Goal: Information Seeking & Learning: Learn about a topic

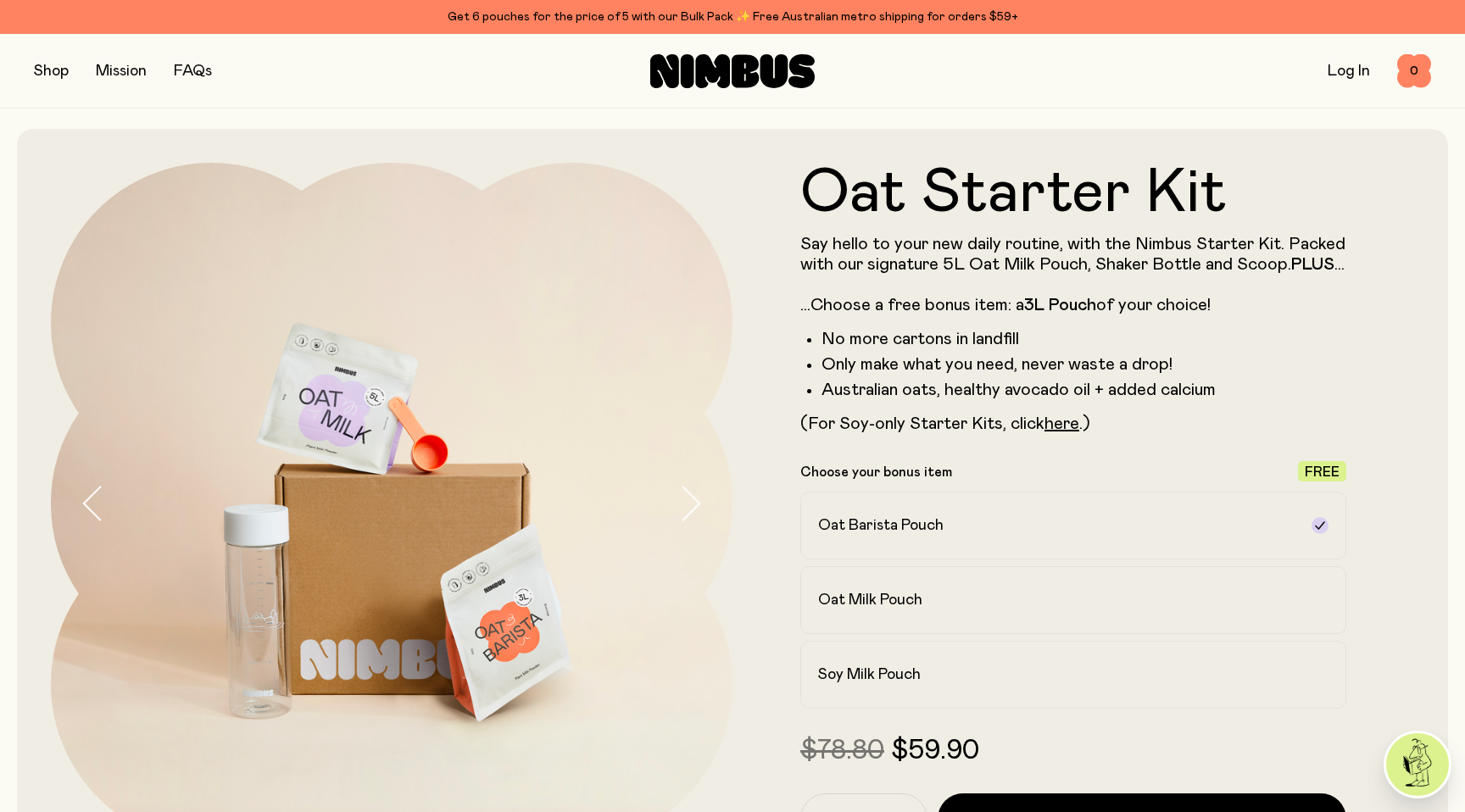
click at [51, 71] on button "button" at bounding box center [51, 70] width 35 height 24
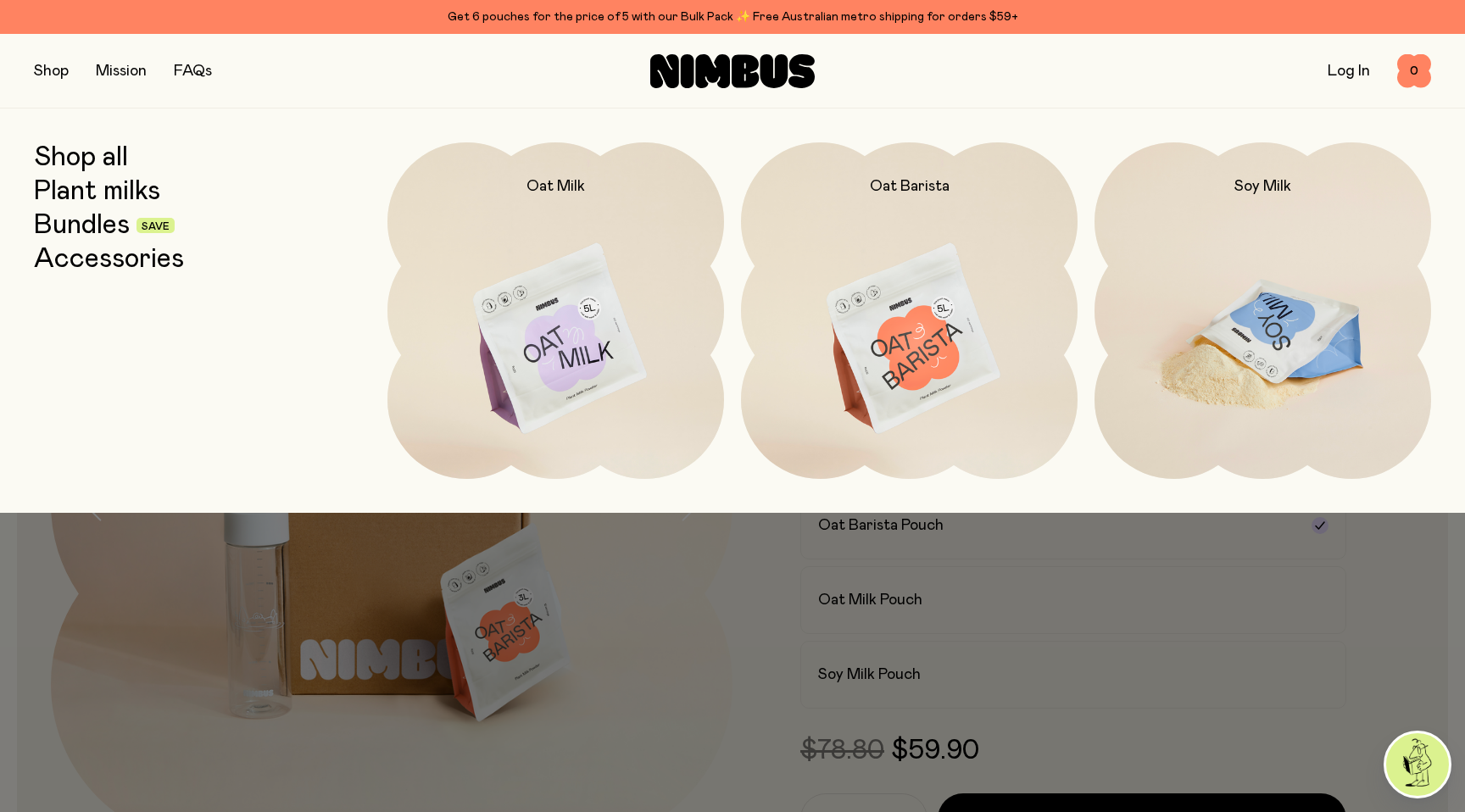
click at [1267, 347] on img at bounding box center [1263, 340] width 337 height 395
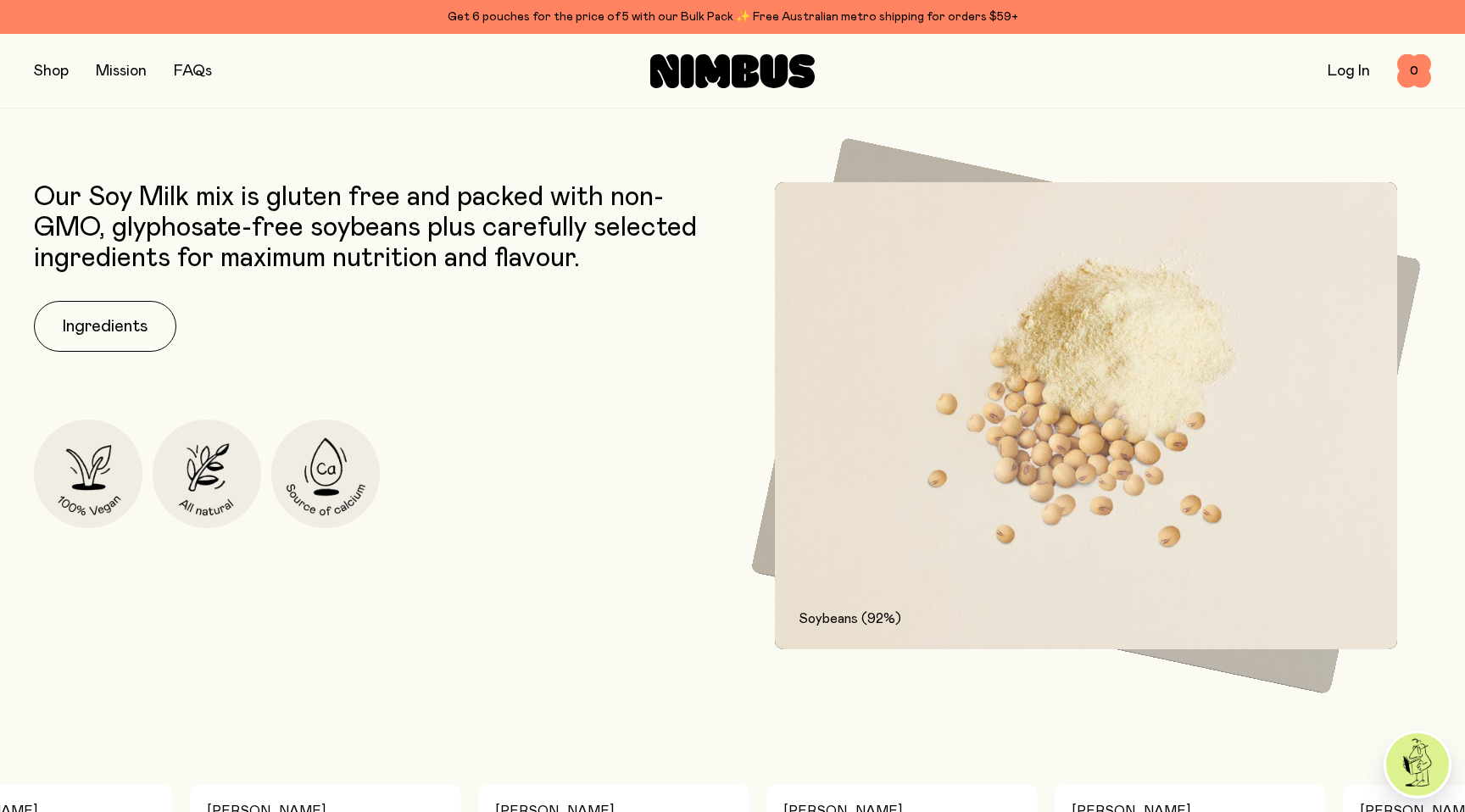
scroll to position [802, 0]
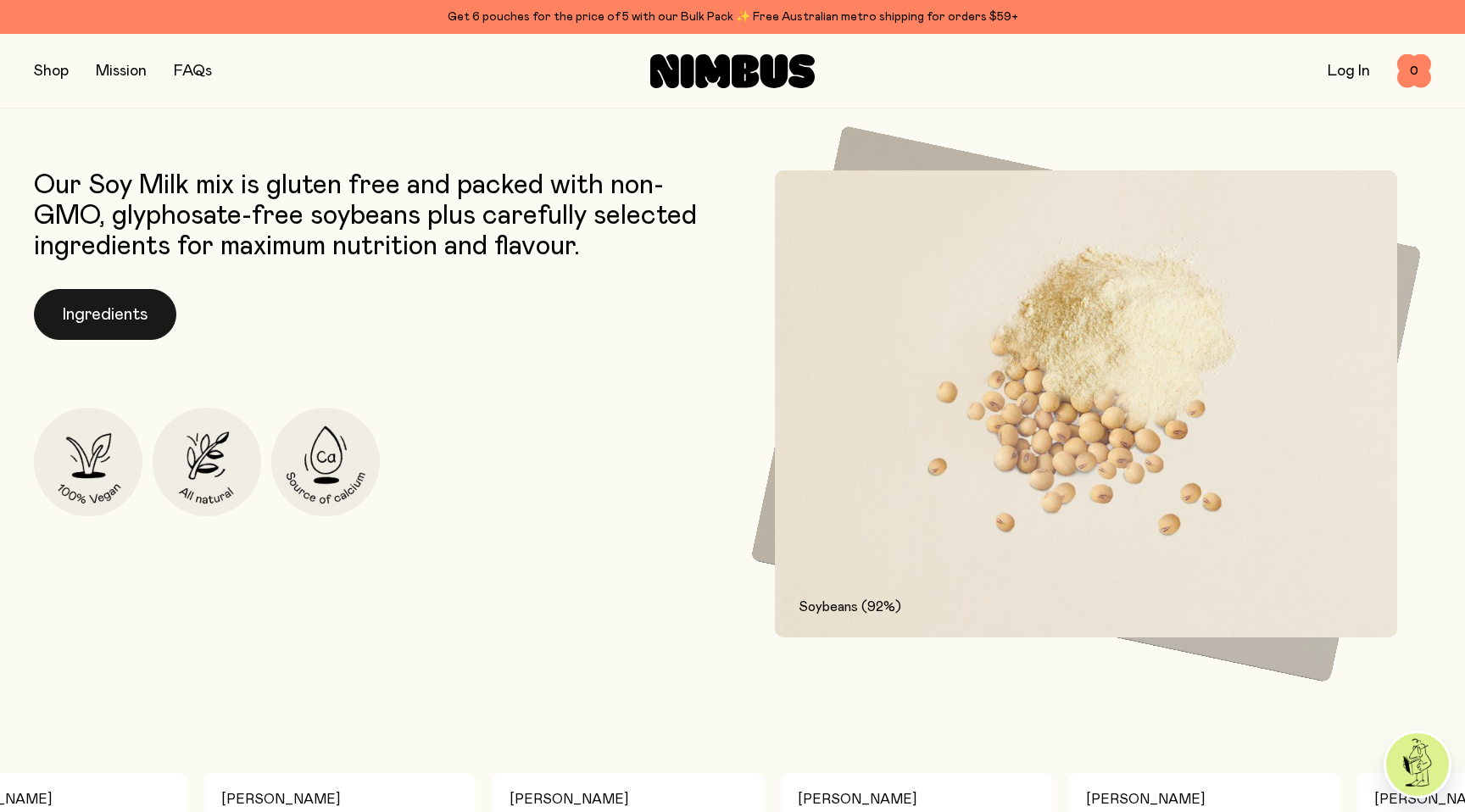
click at [113, 318] on button "Ingredients" at bounding box center [106, 314] width 143 height 50
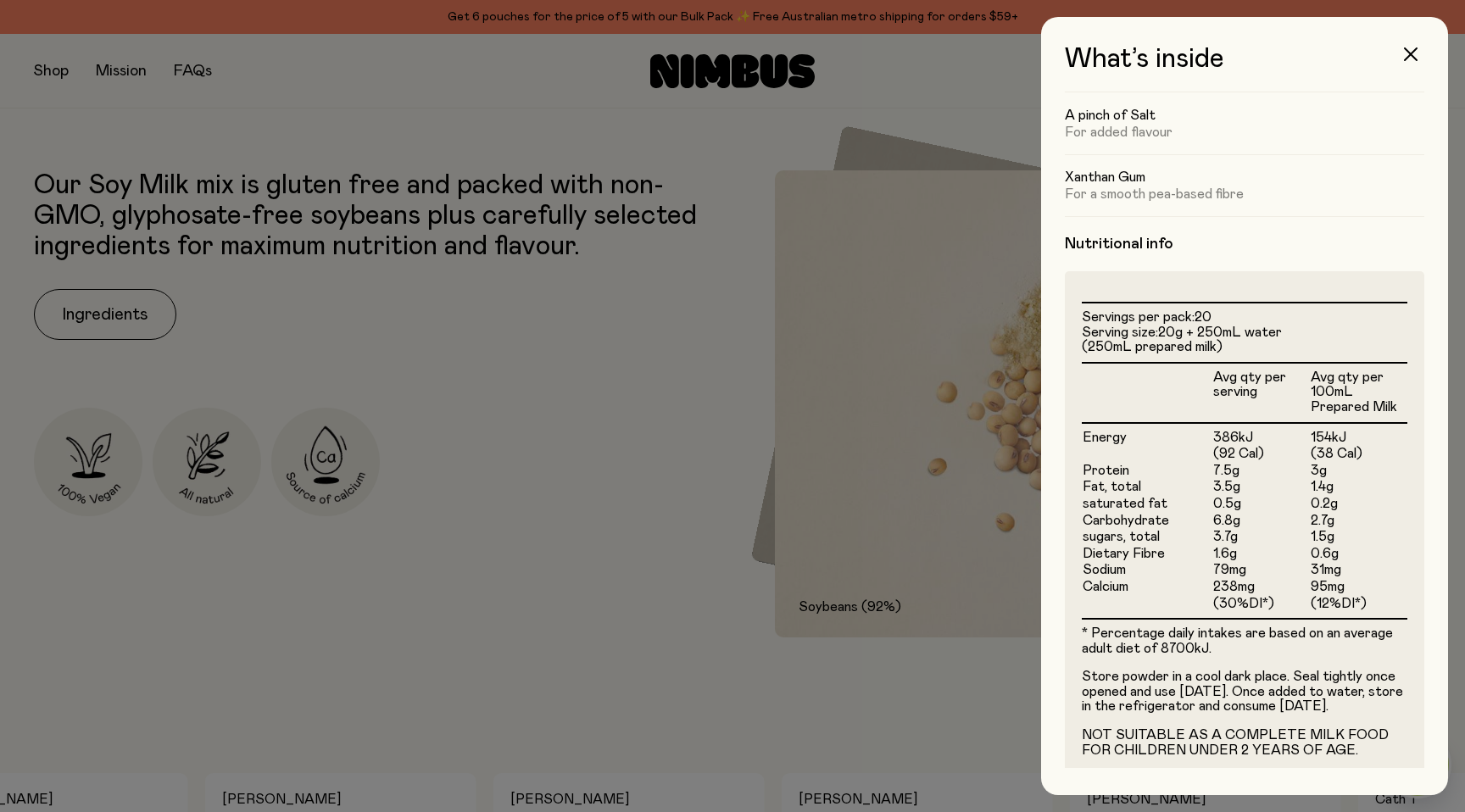
scroll to position [286, 0]
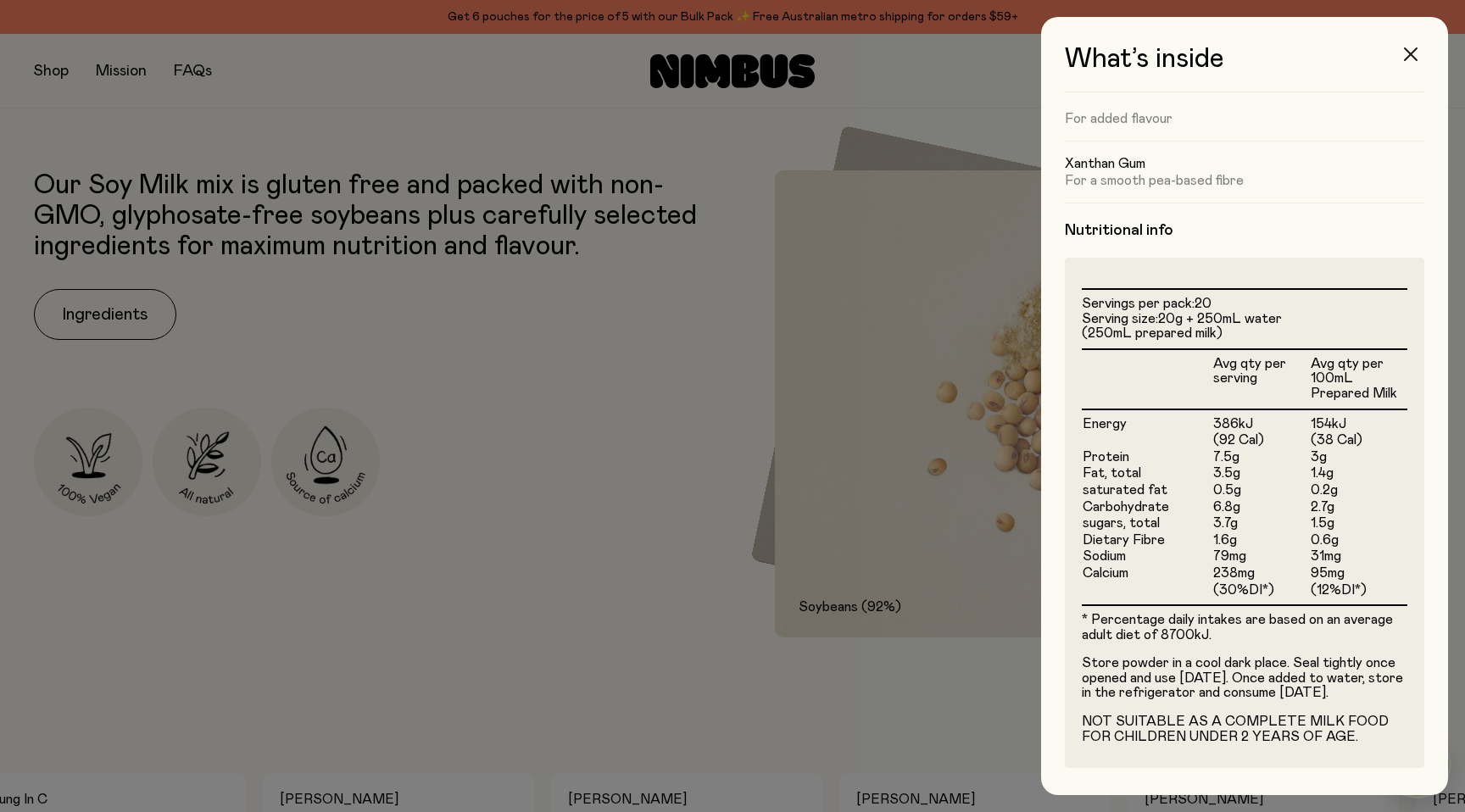
click at [1410, 49] on icon "button" at bounding box center [1411, 54] width 13 height 13
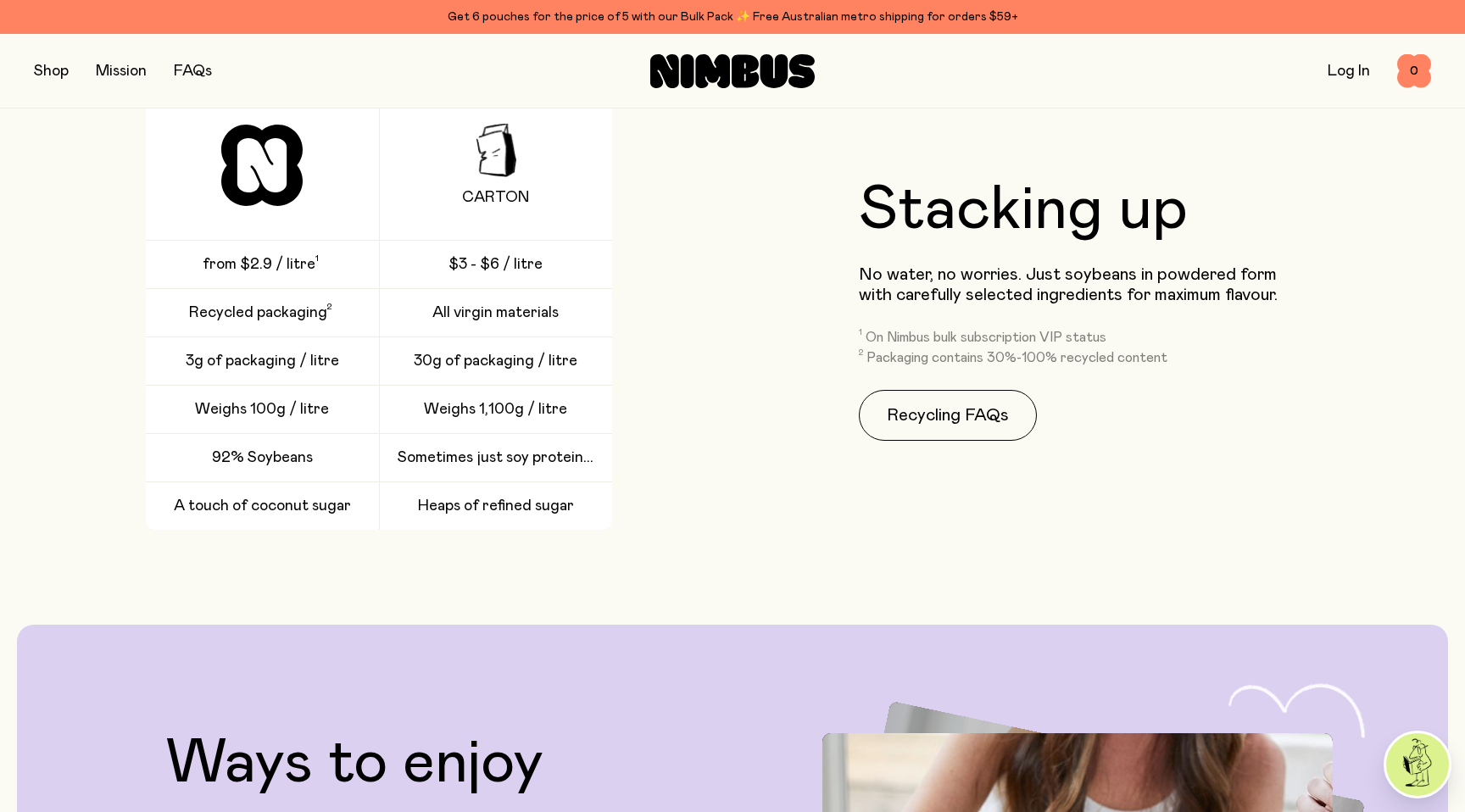
scroll to position [2675, 0]
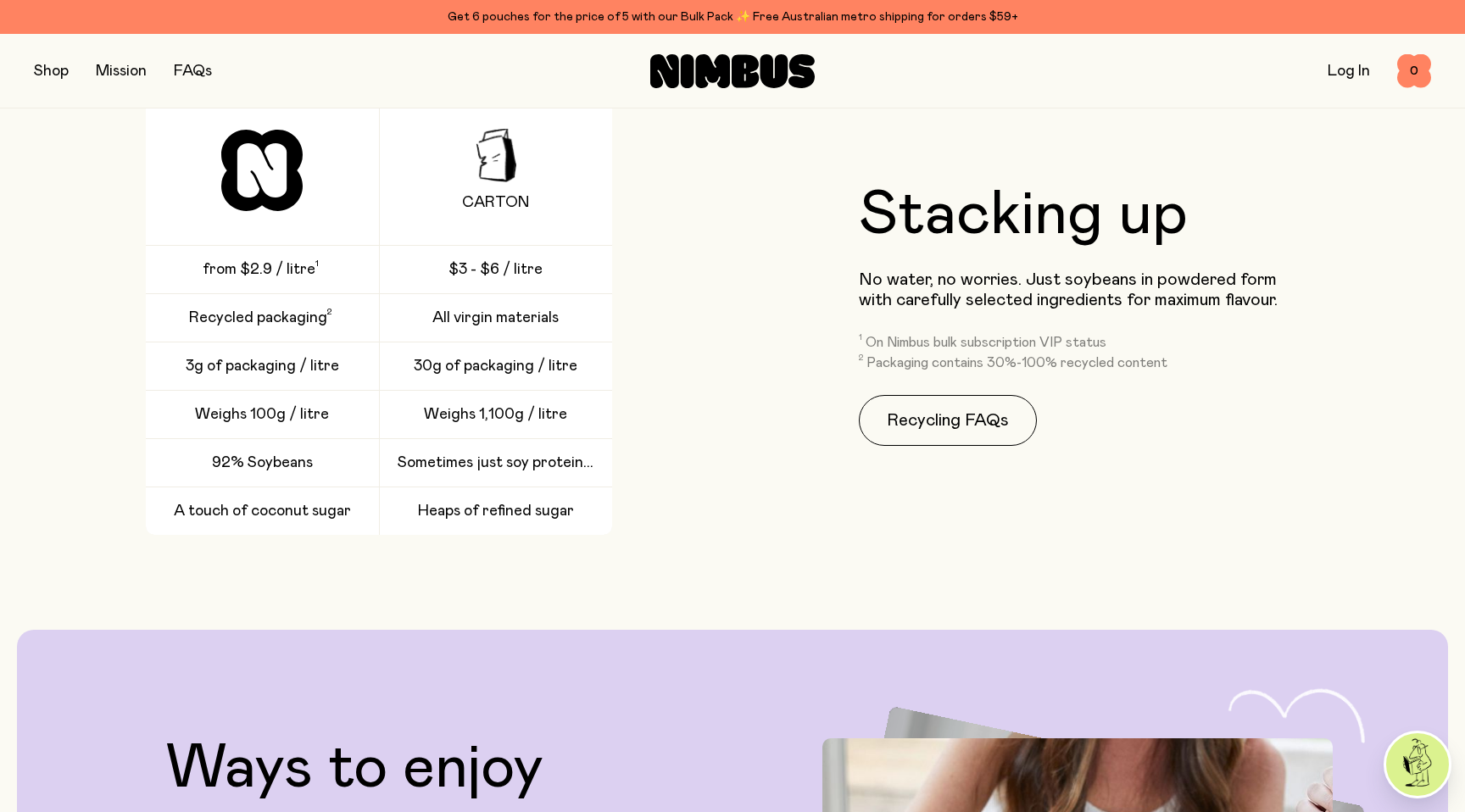
click at [292, 271] on span "from $2.9 / litre" at bounding box center [259, 268] width 112 height 20
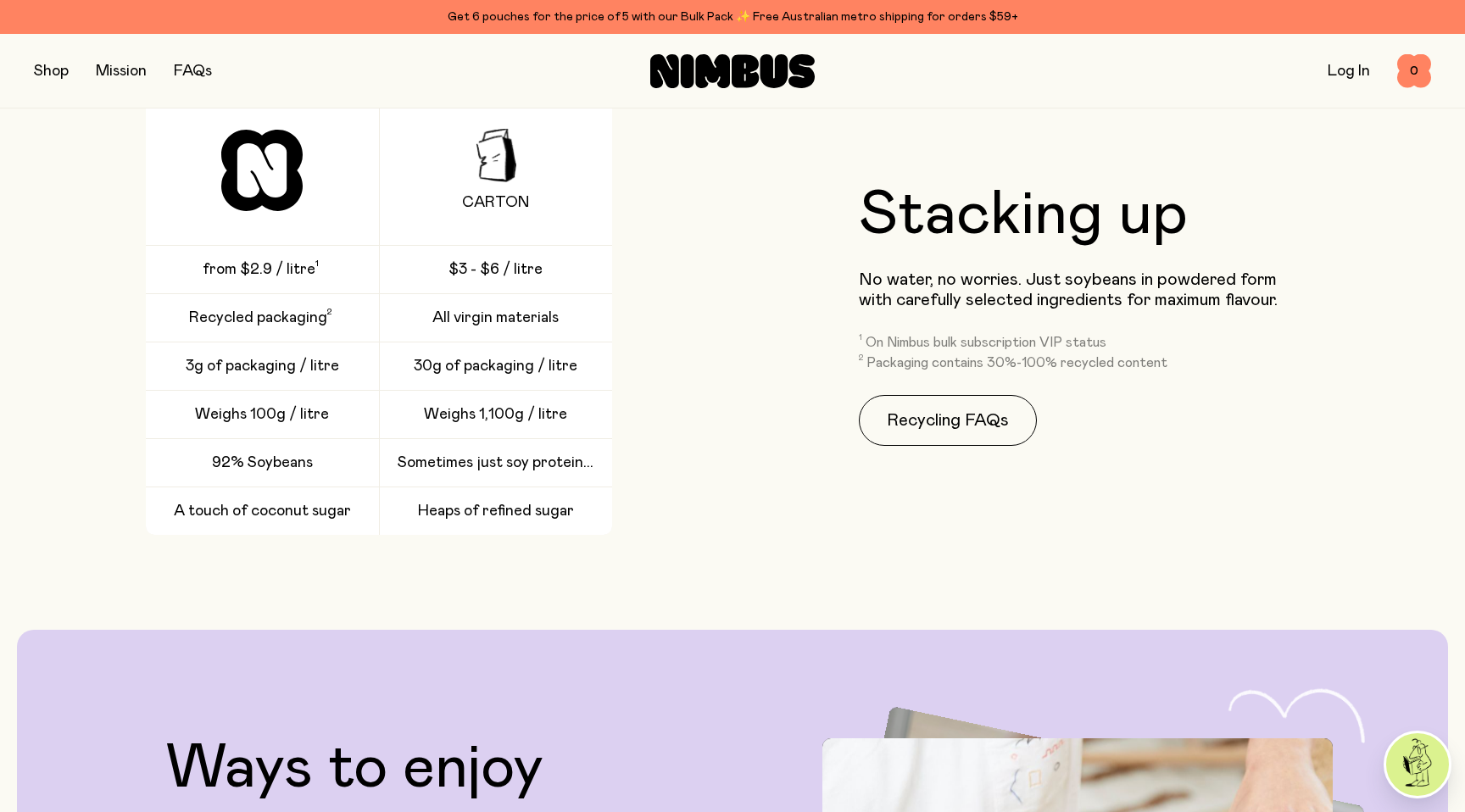
click at [316, 264] on span at bounding box center [318, 268] width 7 height 20
click at [191, 70] on link "FAQs" at bounding box center [193, 71] width 38 height 15
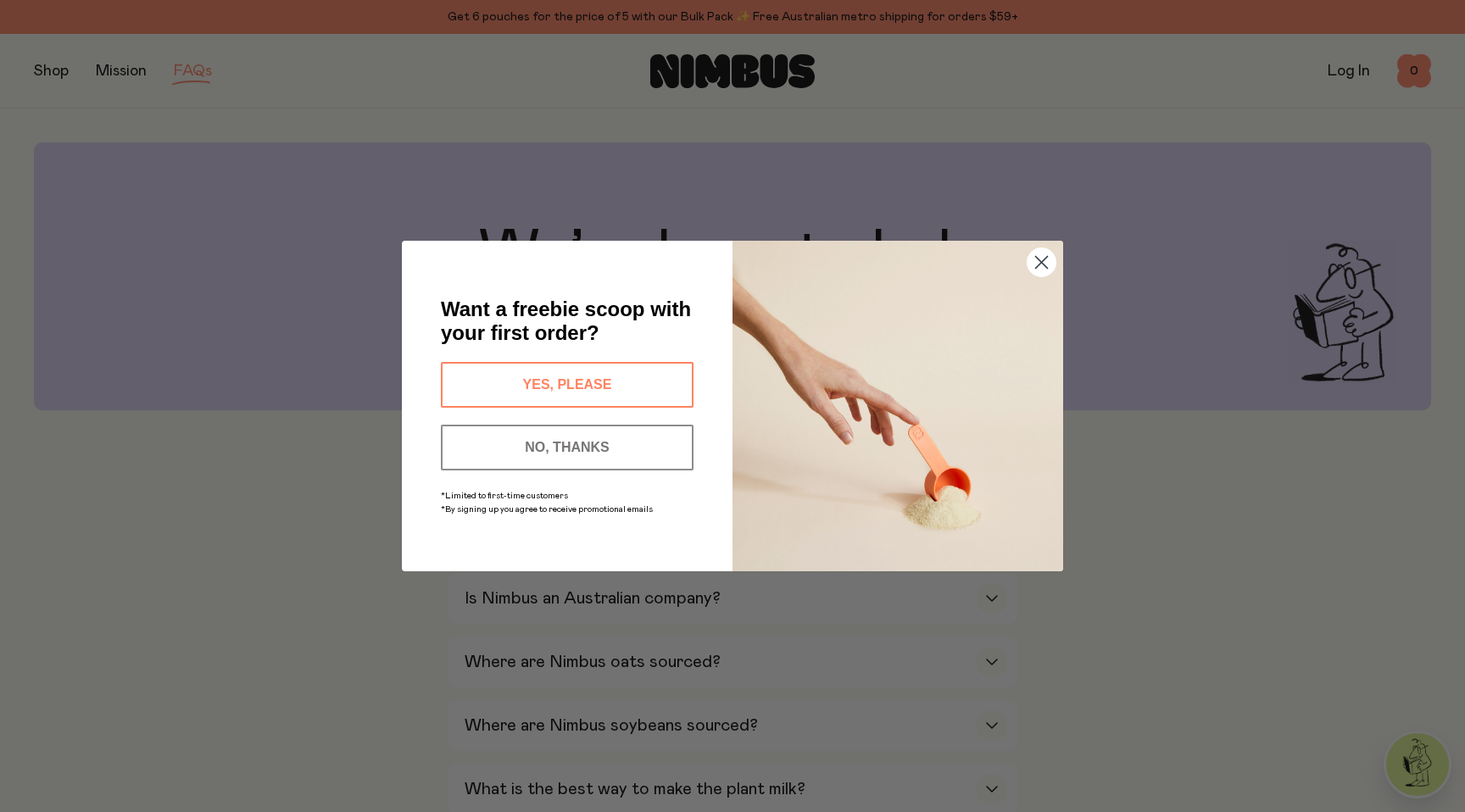
click at [1043, 261] on circle "Close dialog" at bounding box center [1040, 262] width 28 height 28
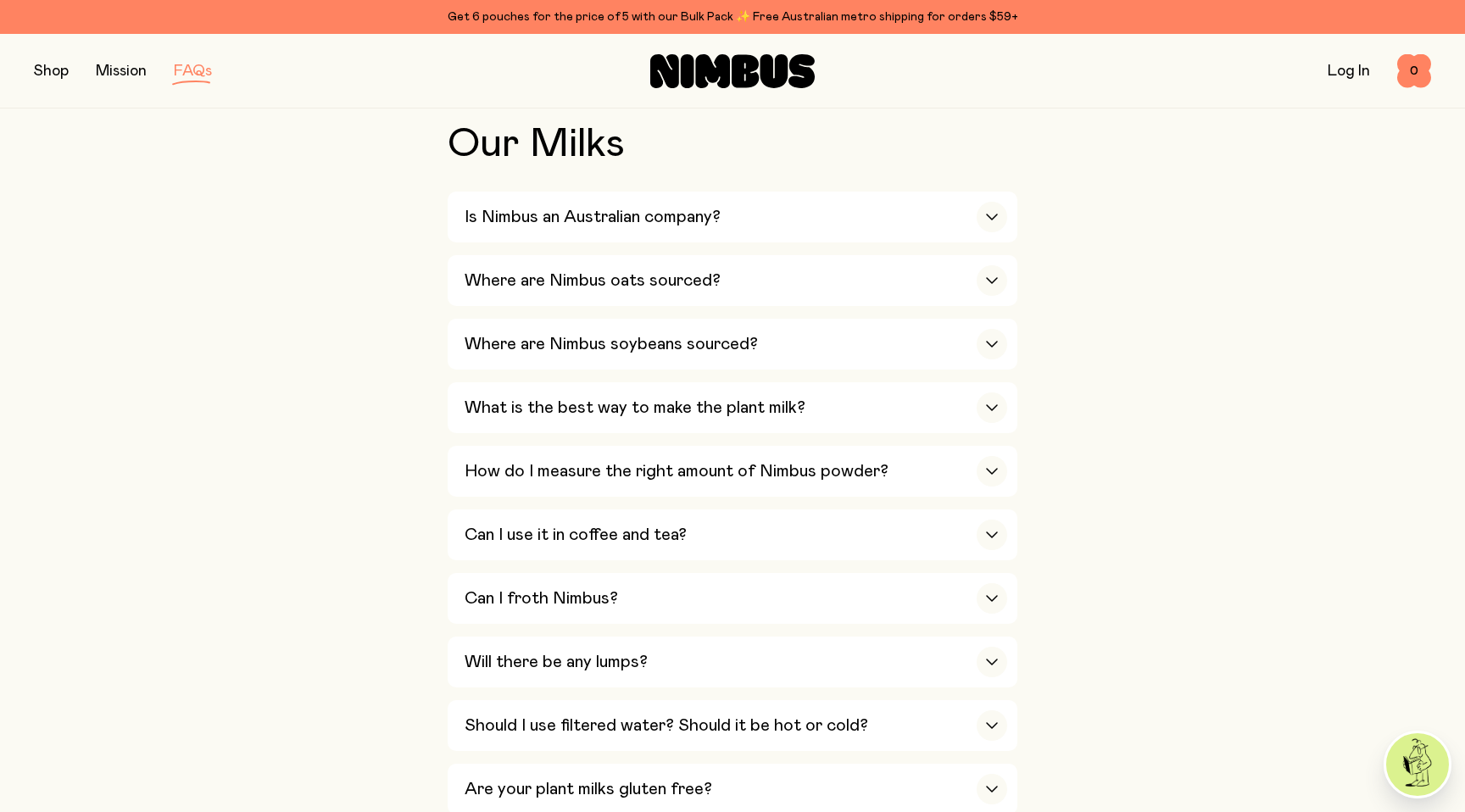
scroll to position [383, 0]
click at [992, 215] on icon "button" at bounding box center [992, 216] width 13 height 7
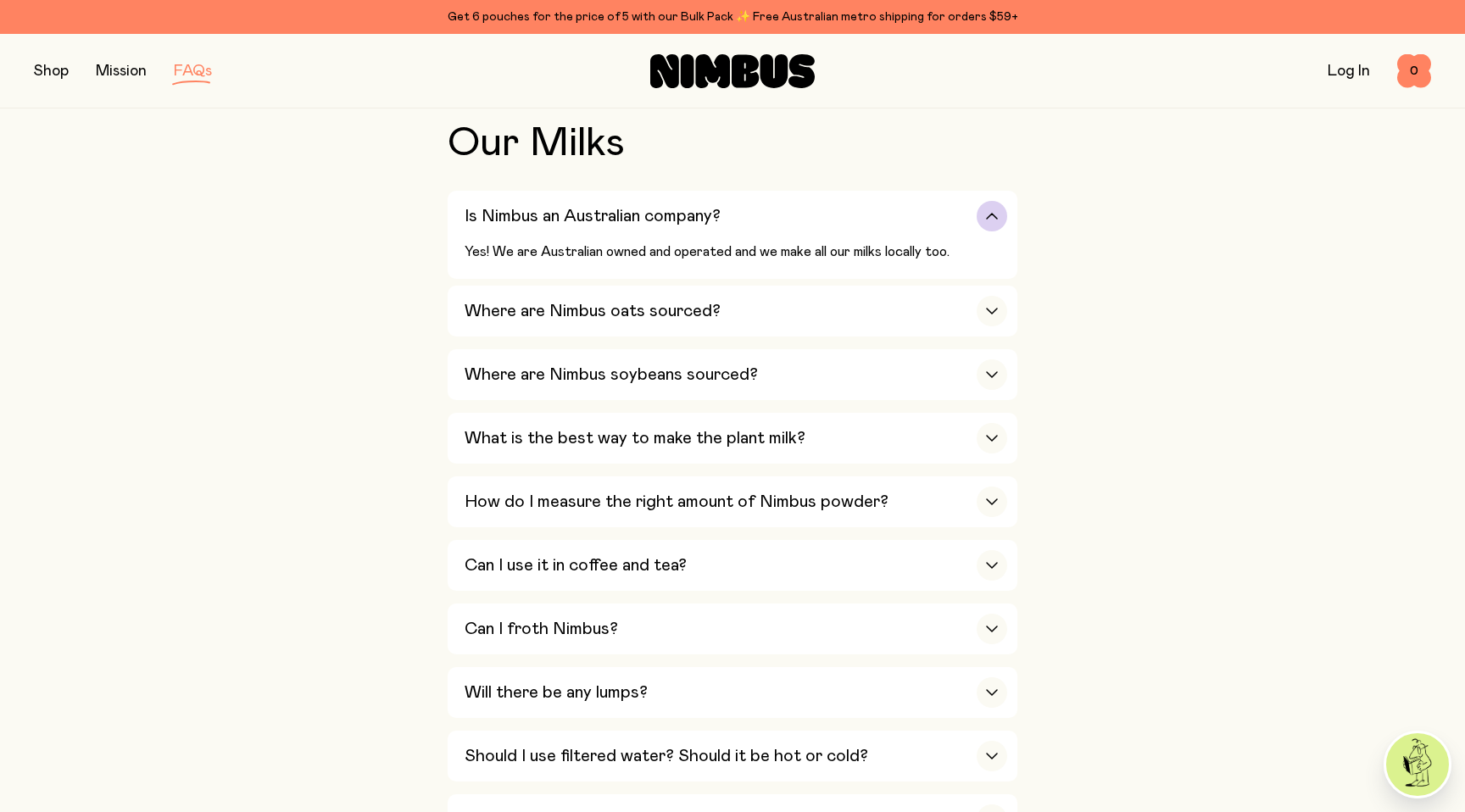
click at [995, 213] on icon "button" at bounding box center [992, 216] width 13 height 7
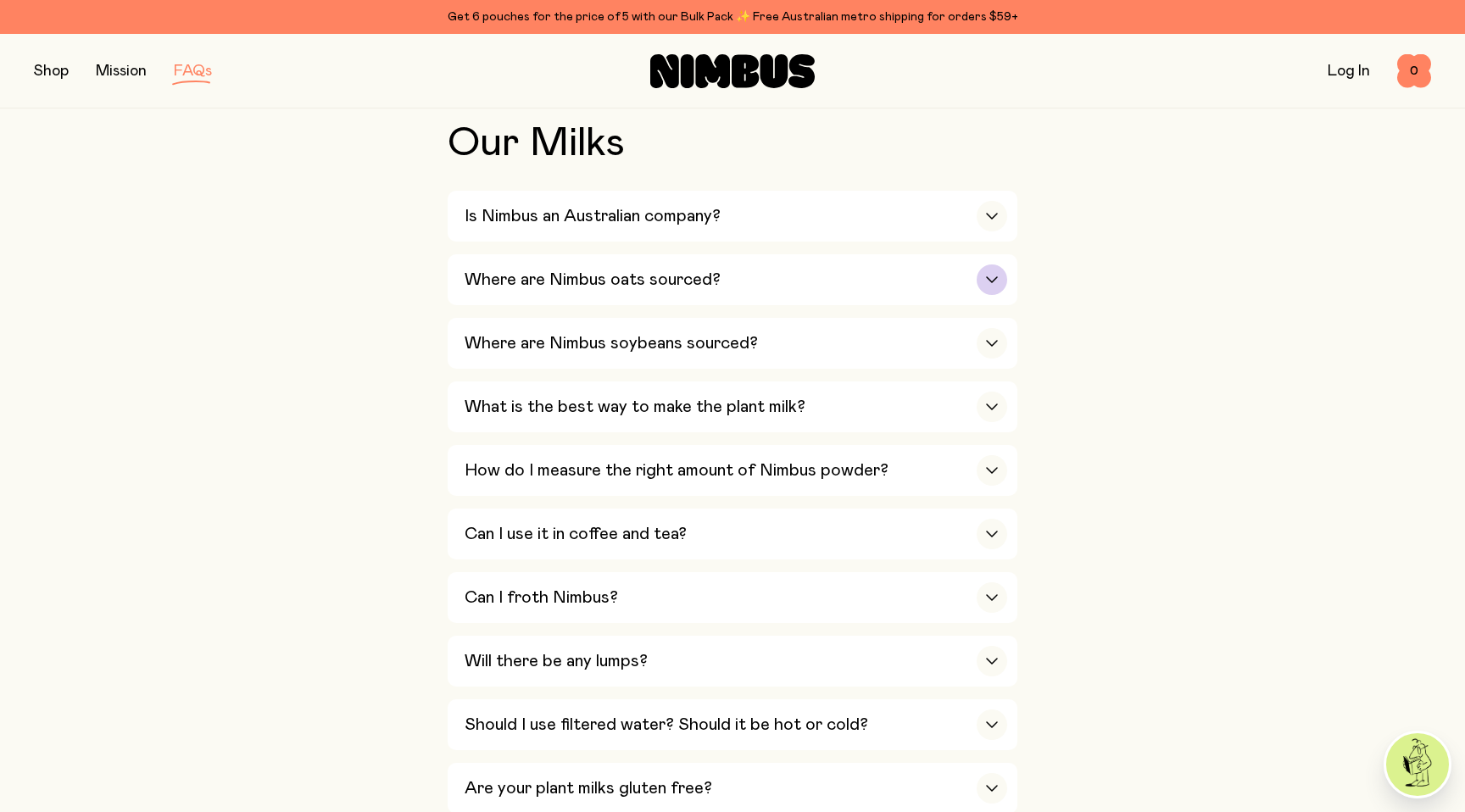
click at [991, 276] on icon "button" at bounding box center [992, 279] width 13 height 7
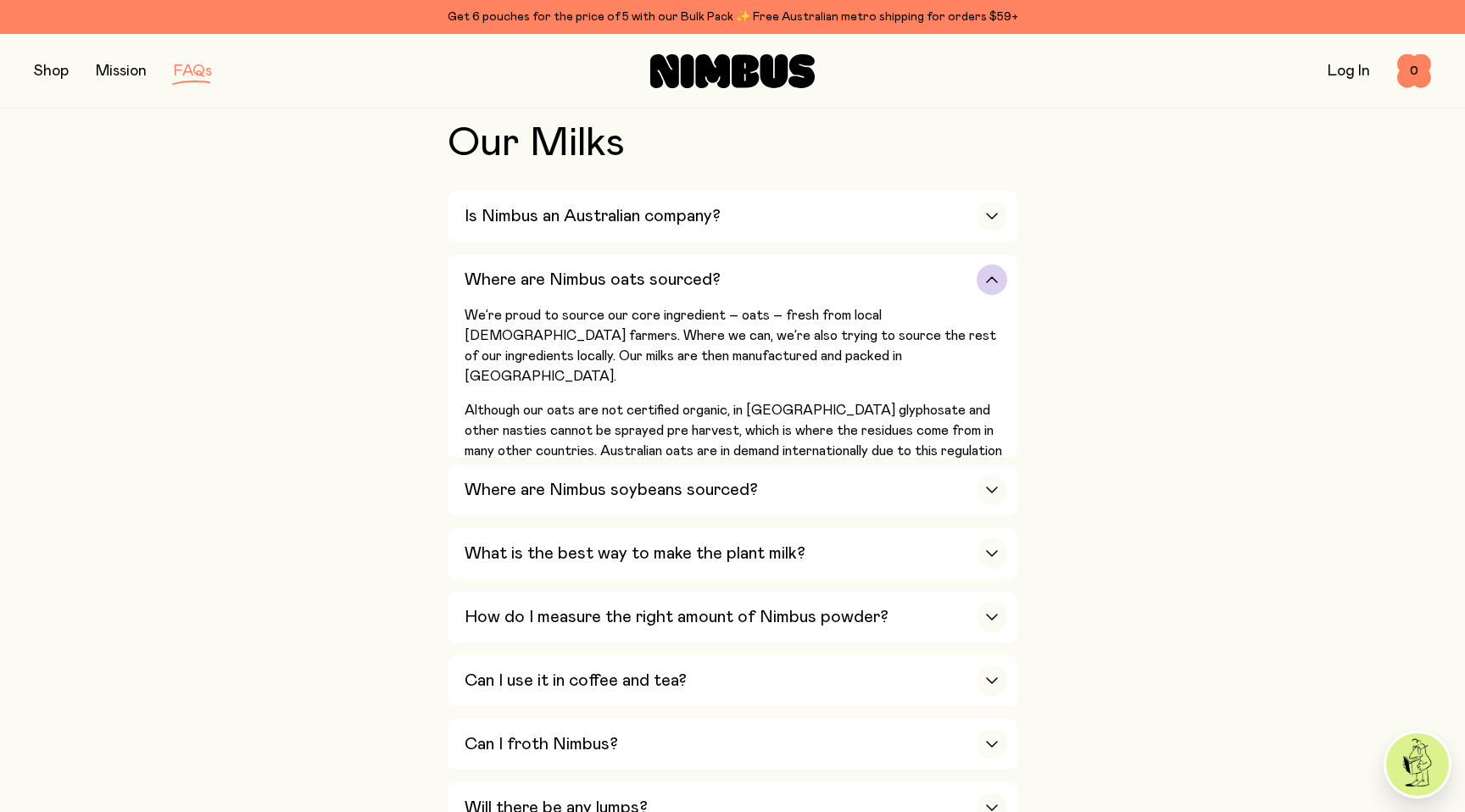
click at [991, 279] on icon "button" at bounding box center [992, 279] width 13 height 7
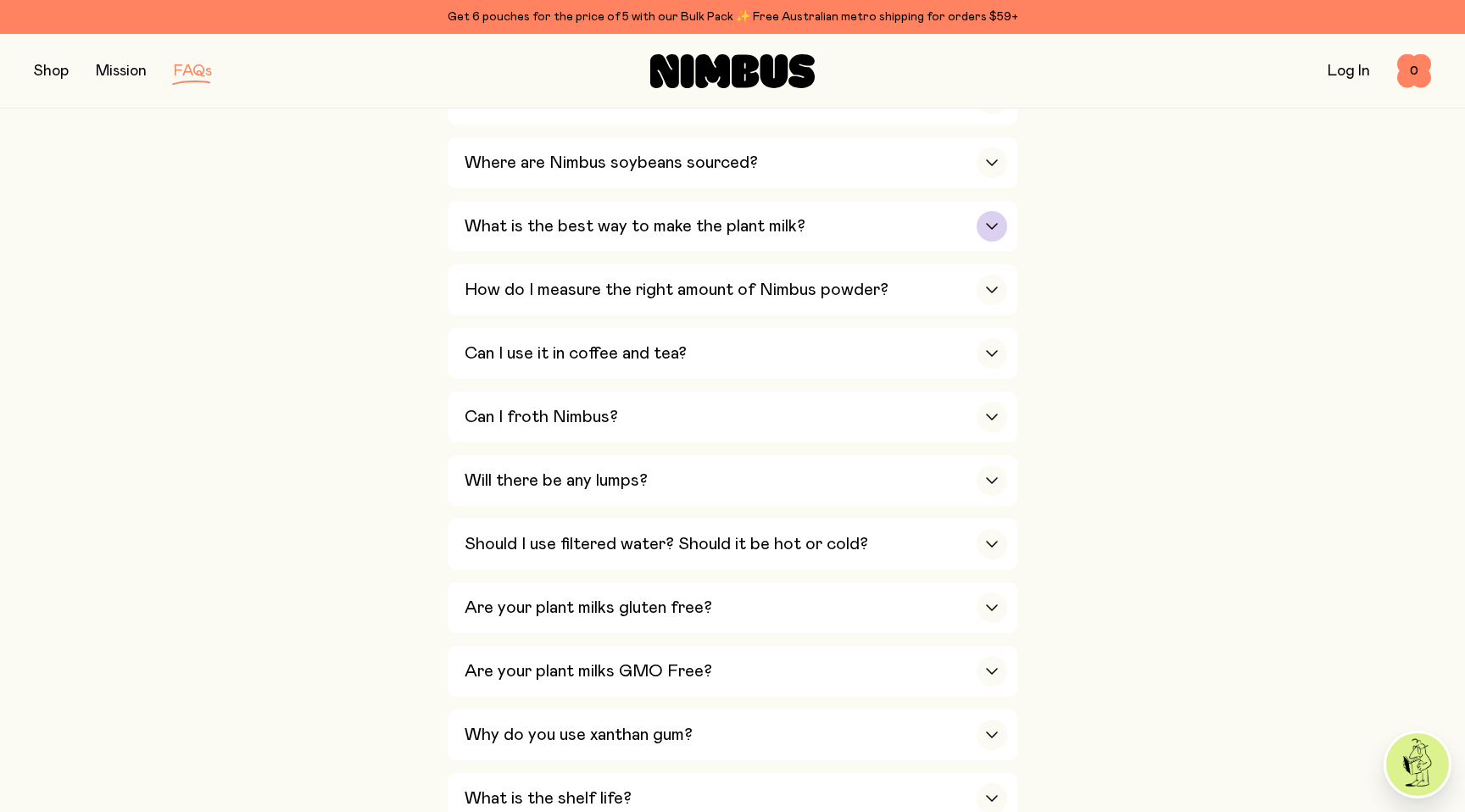
scroll to position [564, 0]
click at [992, 164] on icon "button" at bounding box center [992, 162] width 13 height 7
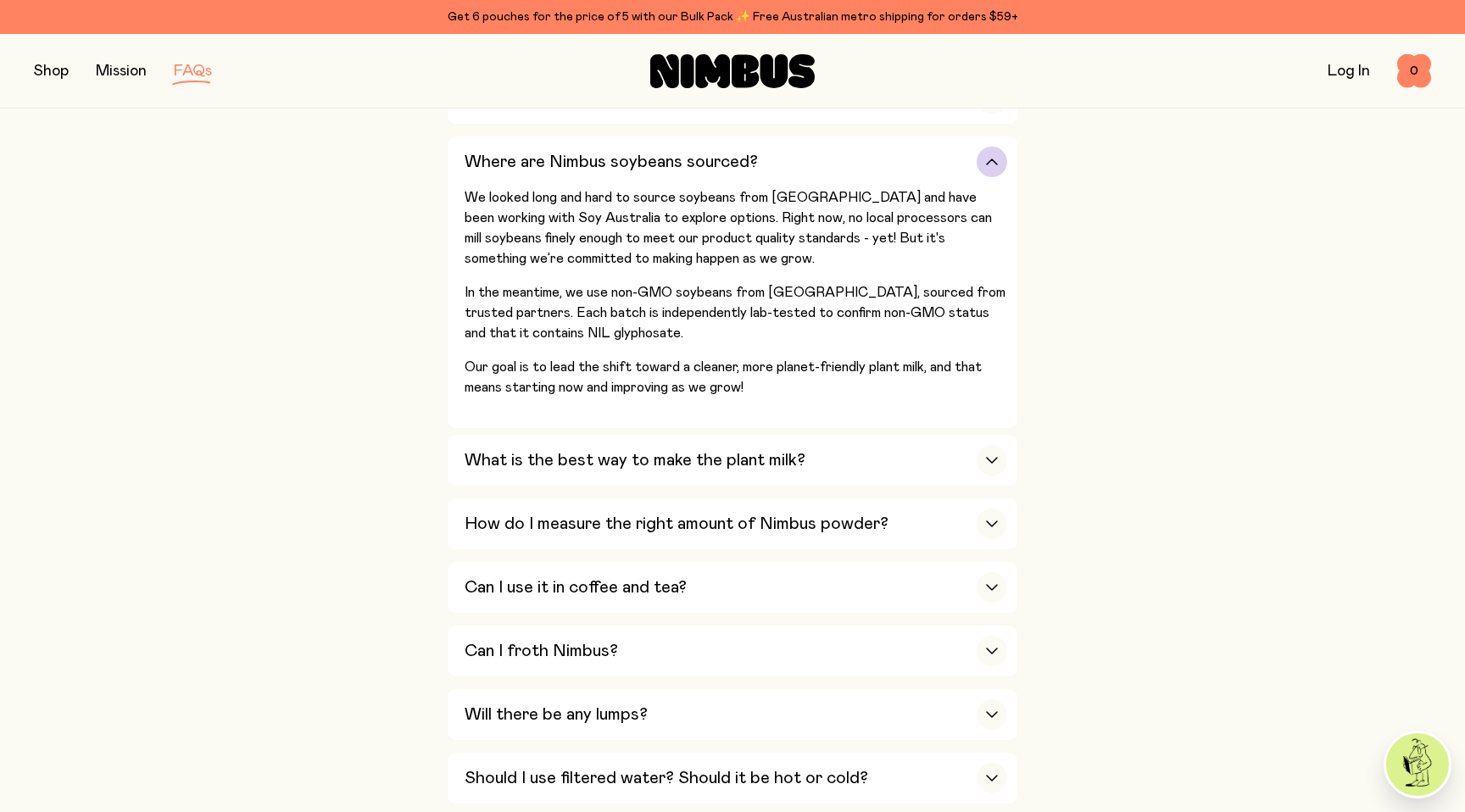
click at [991, 163] on icon "button" at bounding box center [992, 162] width 13 height 7
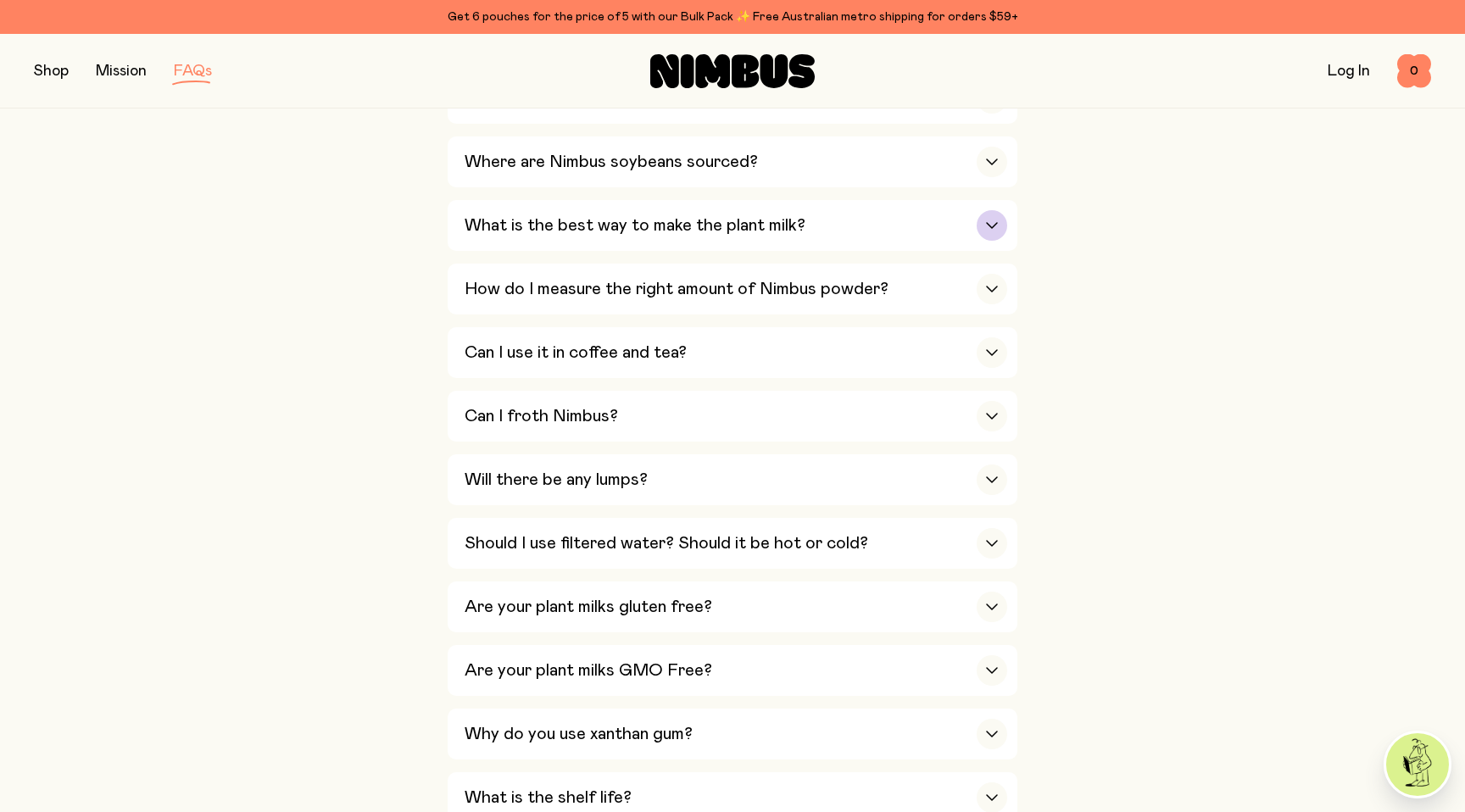
click at [993, 227] on icon "button" at bounding box center [992, 225] width 13 height 7
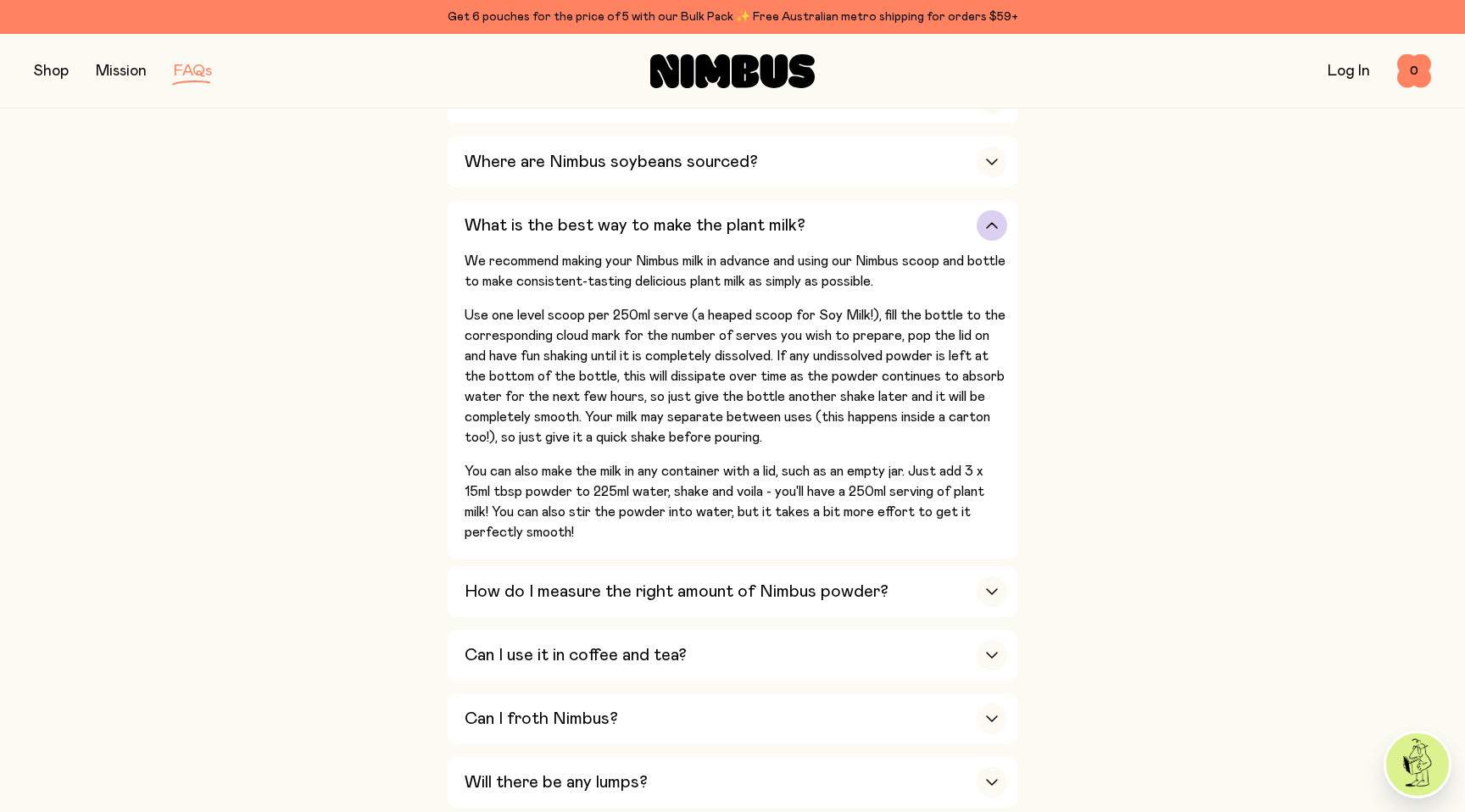
click at [993, 228] on icon "button" at bounding box center [992, 225] width 13 height 7
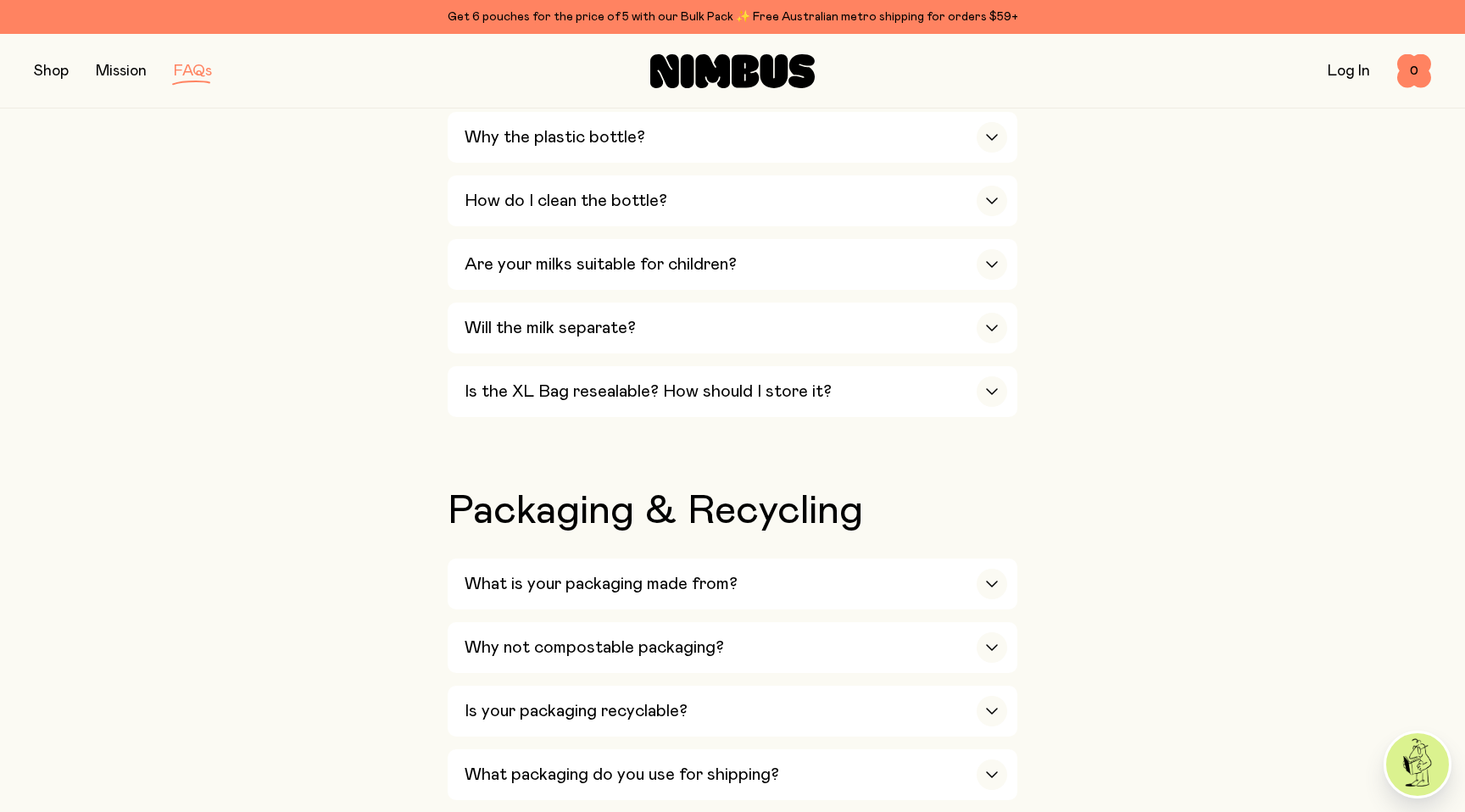
scroll to position [1282, 0]
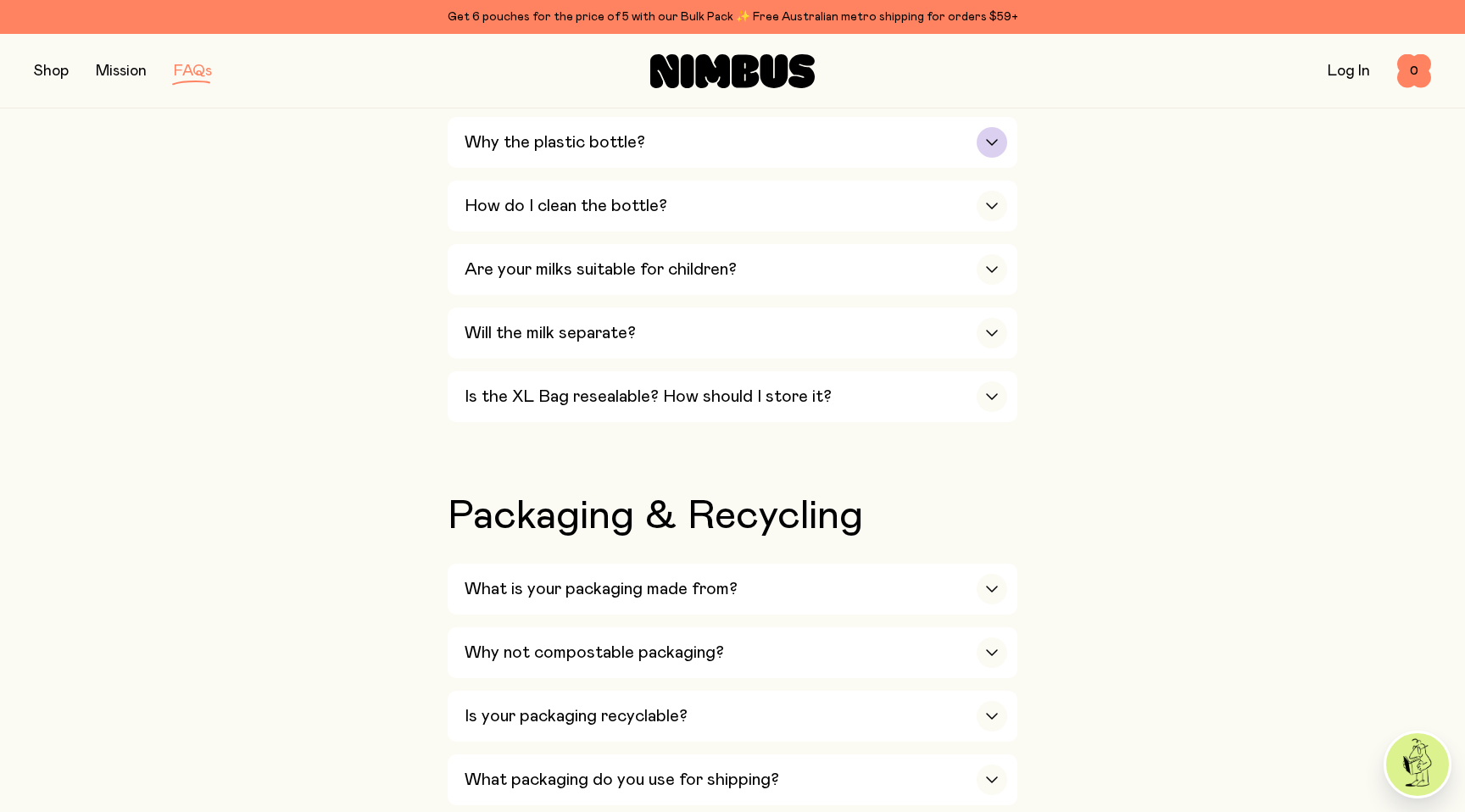
click at [994, 144] on icon "button" at bounding box center [992, 142] width 13 height 7
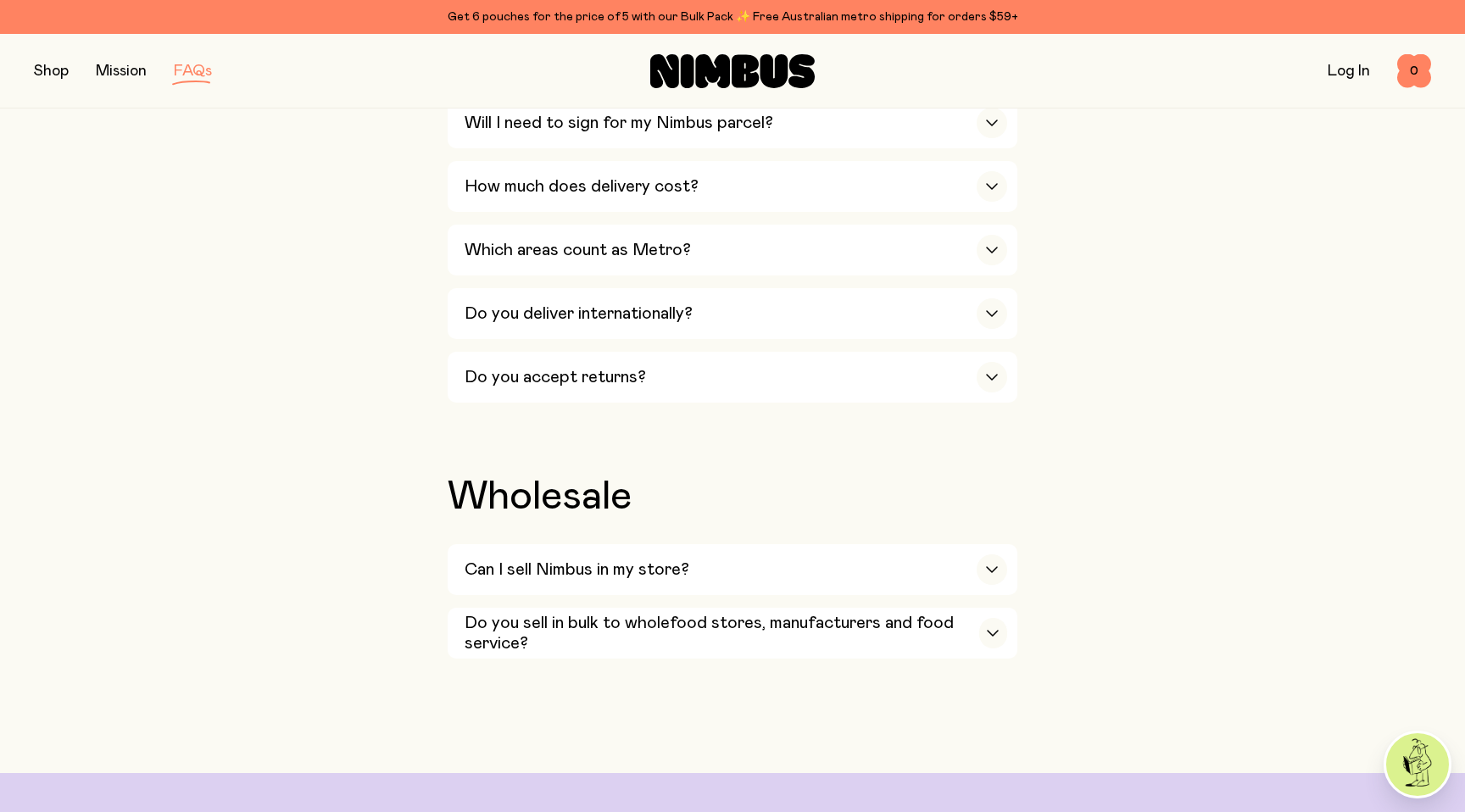
scroll to position [3343, 0]
